Goal: Navigation & Orientation: Understand site structure

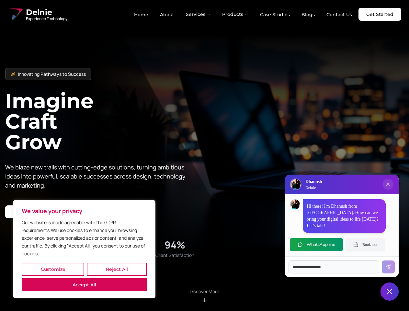
click at [53, 269] on button "Customize" at bounding box center [53, 269] width 63 height 13
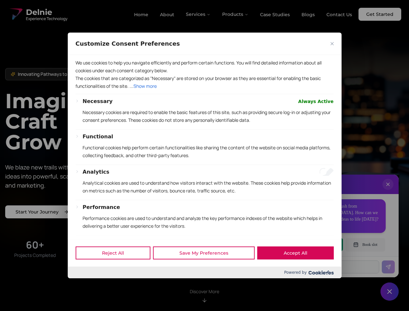
click at [117, 269] on div at bounding box center [204, 155] width 409 height 311
click at [205, 156] on p "Functional cookies help perform certain functionalities like sharing the conten…" at bounding box center [208, 152] width 251 height 16
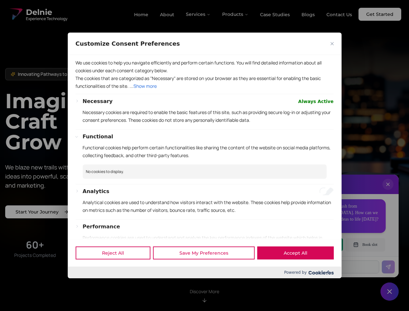
click at [199, 14] on div at bounding box center [204, 155] width 409 height 311
click at [236, 14] on div at bounding box center [204, 155] width 409 height 311
click at [388, 191] on div at bounding box center [204, 155] width 409 height 311
click at [317, 245] on div "Reject All Save My Preferences Accept All" at bounding box center [205, 253] width 274 height 28
click at [366, 245] on div at bounding box center [204, 155] width 409 height 311
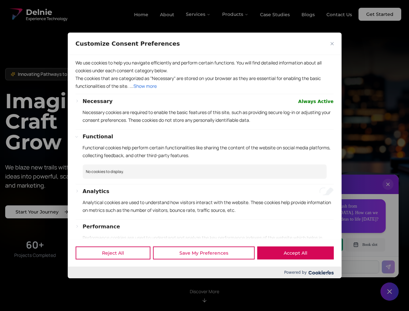
click at [390, 292] on div at bounding box center [204, 155] width 409 height 311
